Goal: Task Accomplishment & Management: Manage account settings

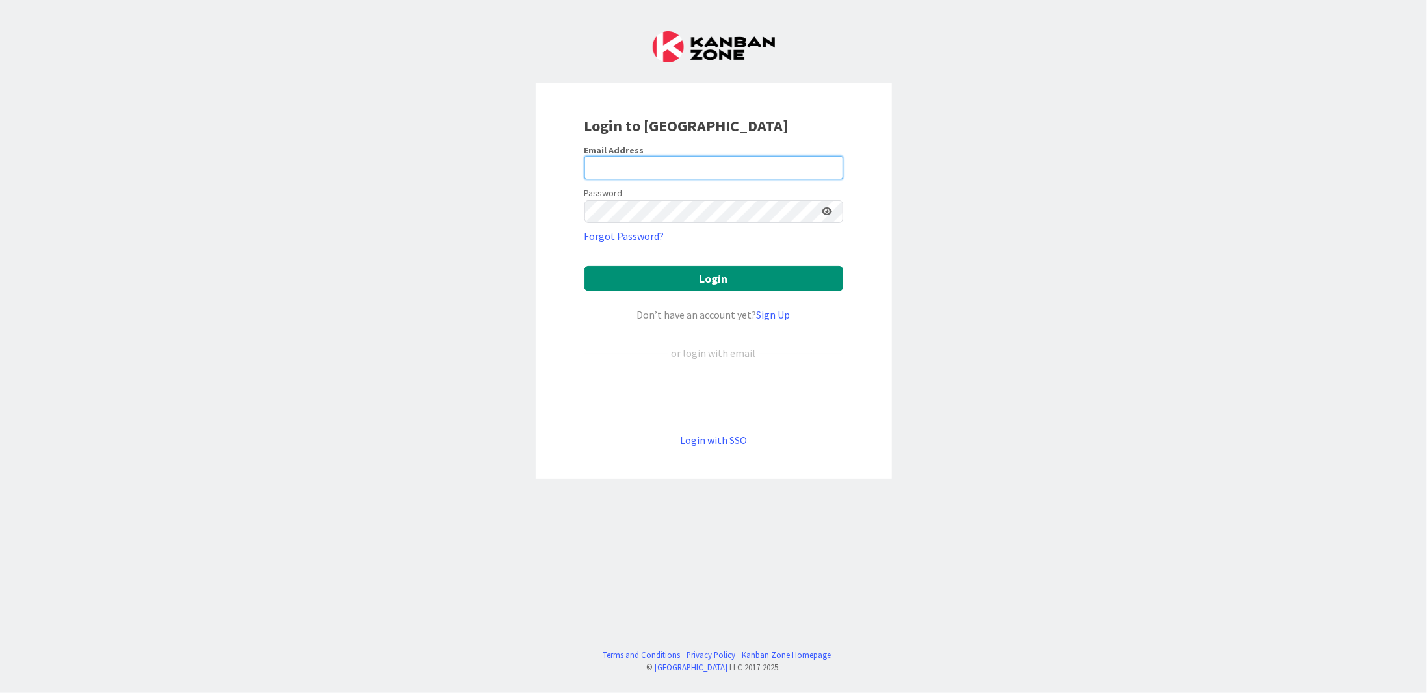
click at [627, 170] on input "email" at bounding box center [713, 167] width 259 height 23
type input "[PERSON_NAME][EMAIL_ADDRESS][DOMAIN_NAME]"
click at [584, 266] on button "Login" at bounding box center [713, 278] width 259 height 25
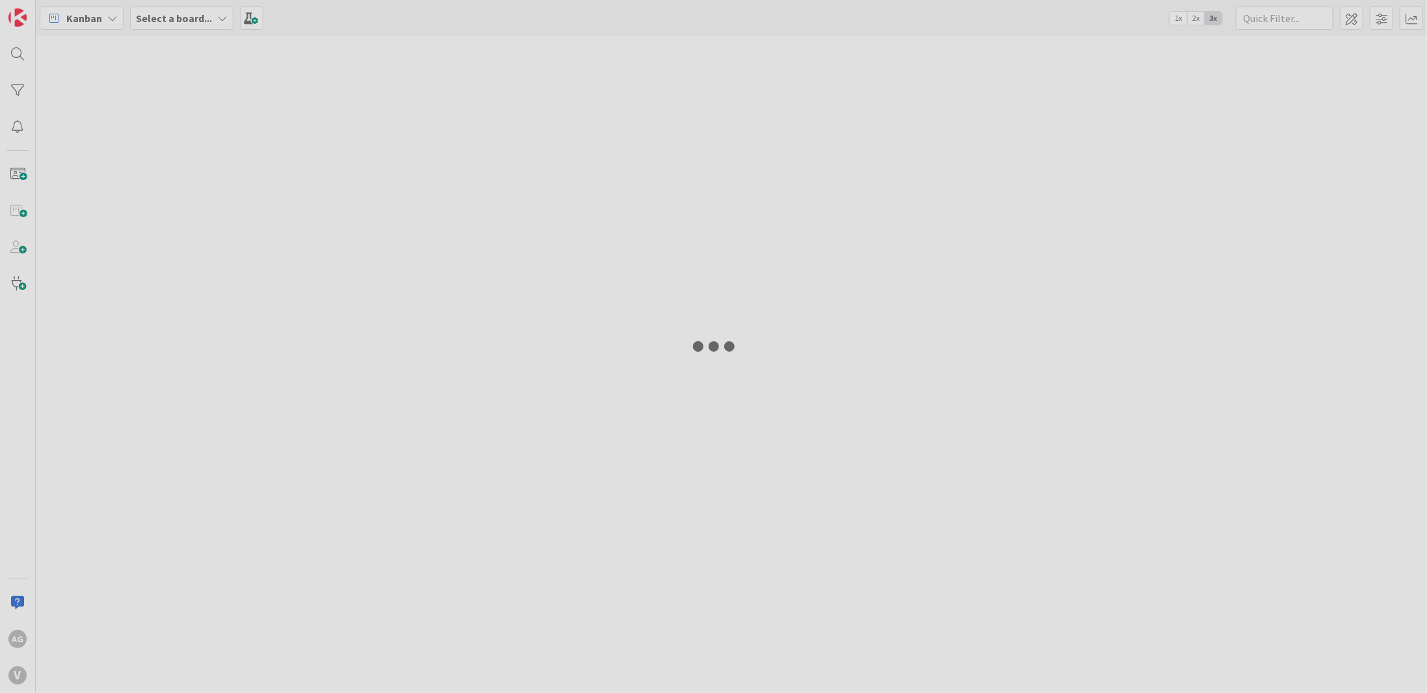
click at [667, 273] on div at bounding box center [713, 346] width 1427 height 693
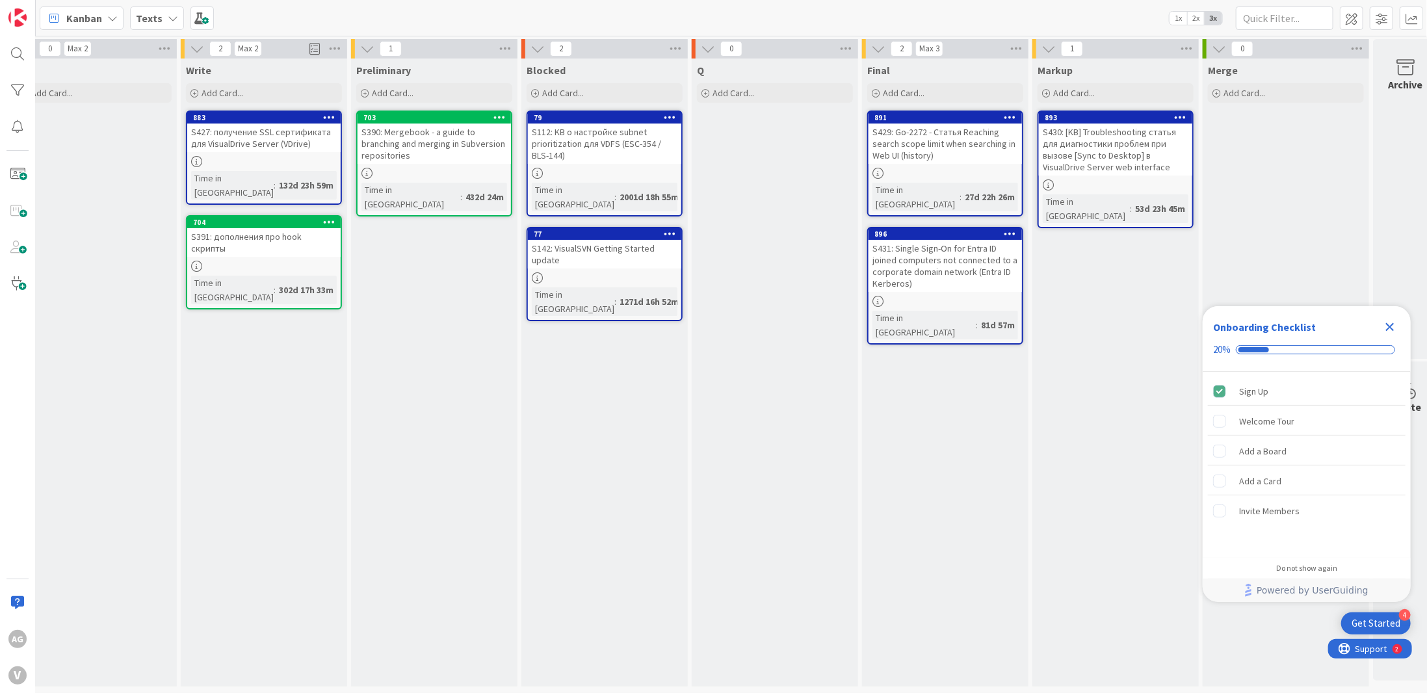
scroll to position [0, 209]
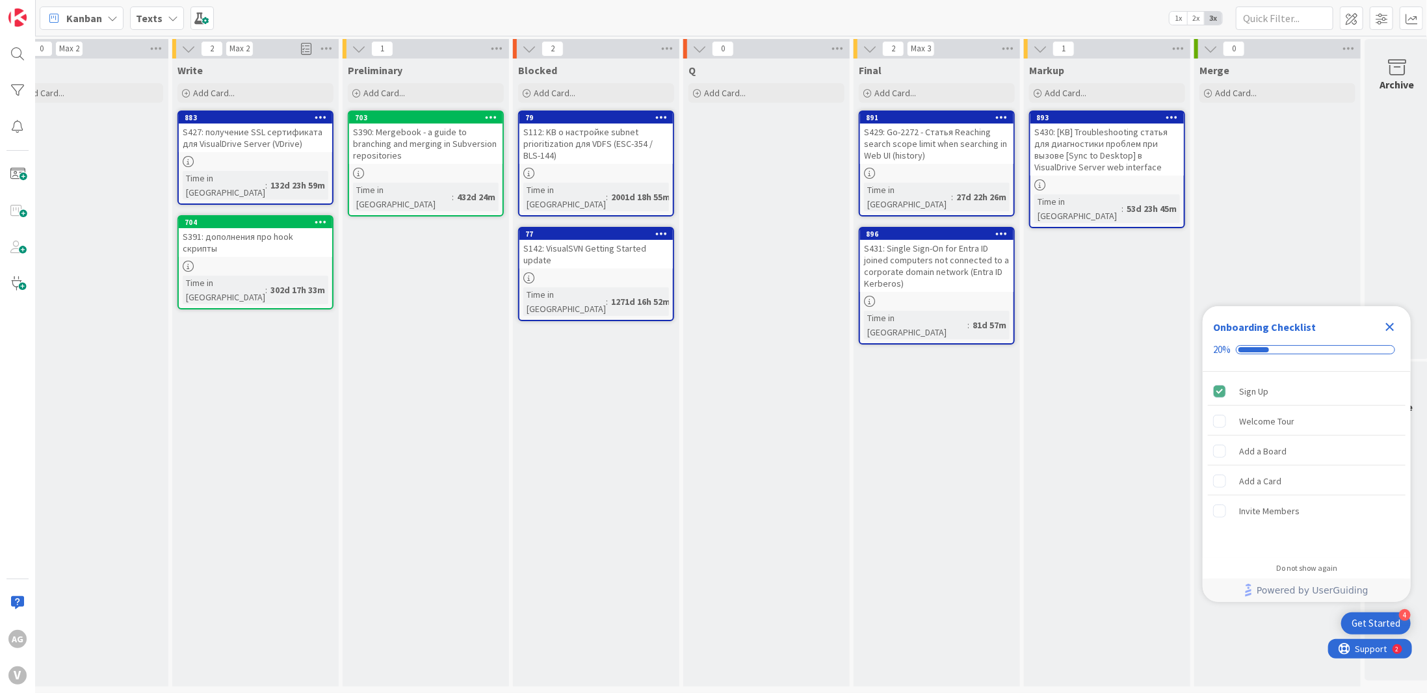
click at [1392, 328] on icon "Close Checklist" at bounding box center [1390, 327] width 16 height 16
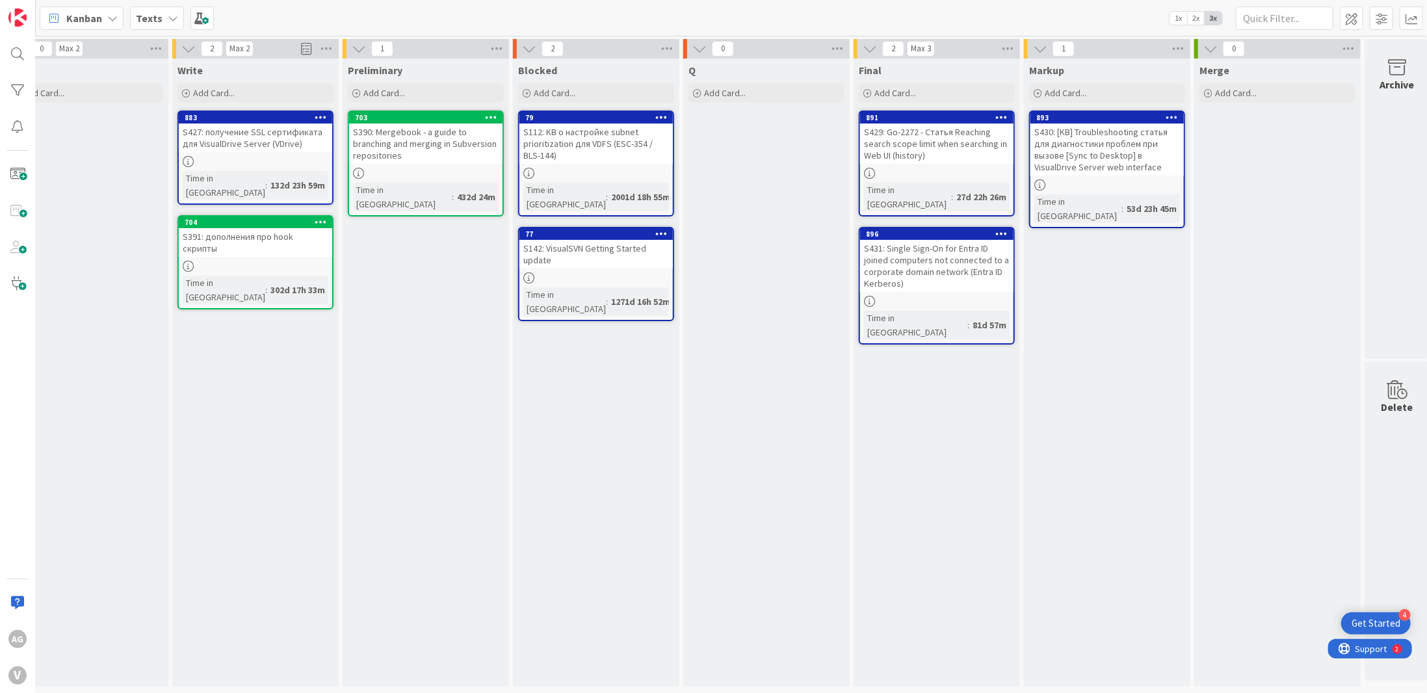
scroll to position [0, 0]
